Goal: Information Seeking & Learning: Stay updated

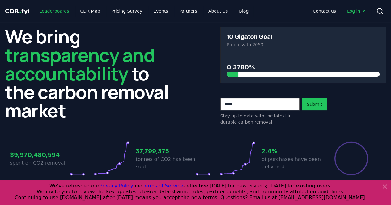
click at [51, 9] on link "Leaderboards" at bounding box center [55, 11] width 40 height 11
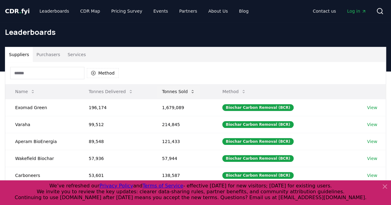
click at [193, 90] on icon at bounding box center [192, 91] width 5 height 5
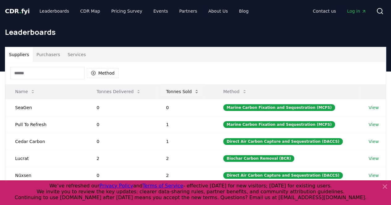
click at [198, 90] on icon at bounding box center [196, 91] width 5 height 5
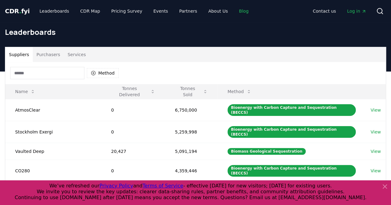
click at [234, 13] on link "Blog" at bounding box center [243, 11] width 19 height 11
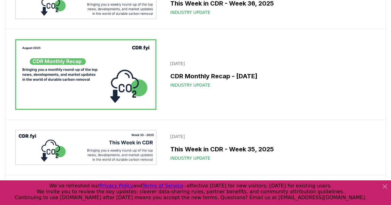
scroll to position [298, 0]
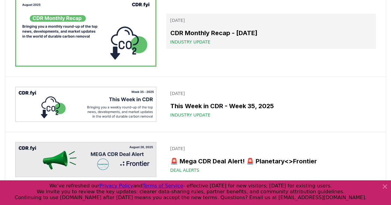
click at [253, 35] on h3 "CDR Monthly Recap - [DATE]" at bounding box center [271, 32] width 202 height 9
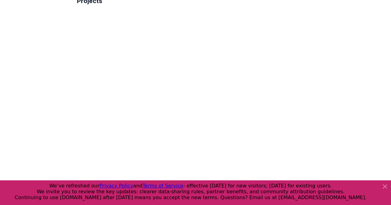
scroll to position [1048, 0]
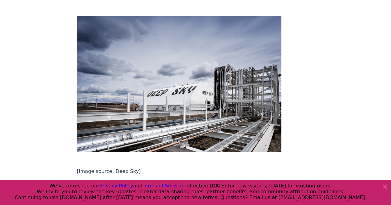
drag, startPoint x: 228, startPoint y: 102, endPoint x: 76, endPoint y: 87, distance: 152.7
copy p "Occidental announced that its STRATOS Direct Air Capture (DAC) facility , the w…"
drag, startPoint x: 391, startPoint y: 55, endPoint x: 391, endPoint y: 59, distance: 4.1
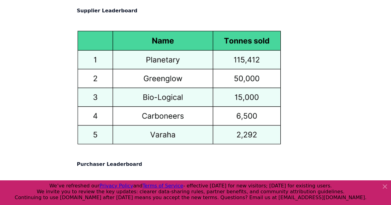
scroll to position [3213, 0]
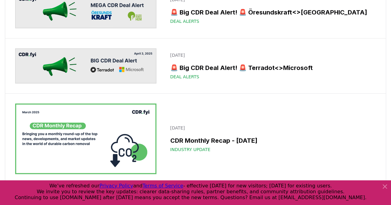
scroll to position [405, 0]
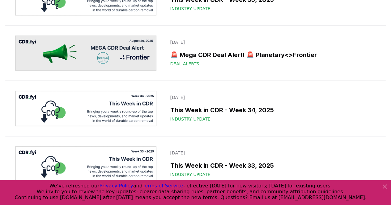
click at [385, 189] on icon at bounding box center [384, 186] width 7 height 7
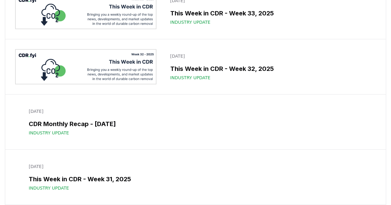
scroll to position [566, 0]
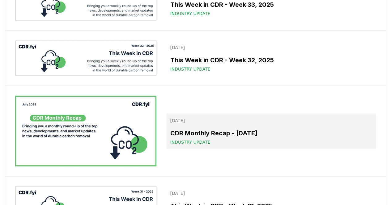
click at [241, 134] on h3 "CDR Monthly Recap - [DATE]" at bounding box center [271, 133] width 202 height 9
